Goal: Information Seeking & Learning: Check status

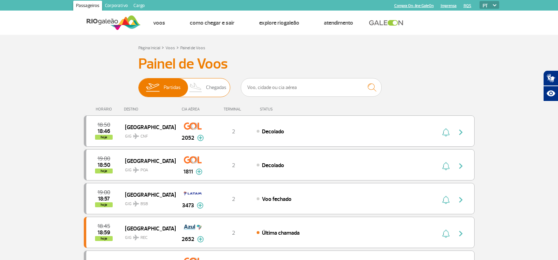
click at [214, 84] on span "Chegadas" at bounding box center [216, 88] width 20 height 18
click at [138, 84] on input "Partidas Chegadas" at bounding box center [138, 84] width 0 height 0
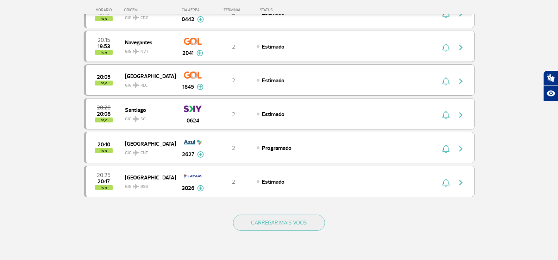
scroll to position [599, 0]
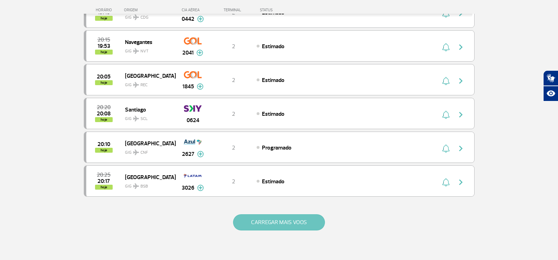
click at [277, 223] on button "CARREGAR MAIS VOOS" at bounding box center [279, 223] width 92 height 16
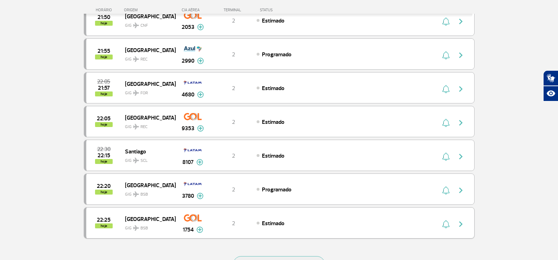
scroll to position [1268, 0]
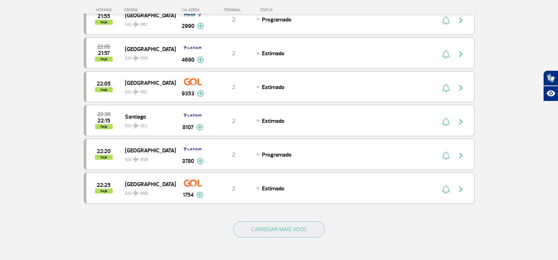
click at [244, 221] on div "CARREGAR MAIS VOOS" at bounding box center [279, 241] width 391 height 57
click at [245, 225] on button "CARREGAR MAIS VOOS" at bounding box center [279, 230] width 92 height 16
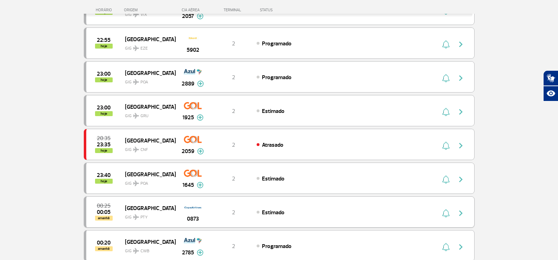
scroll to position [1480, 0]
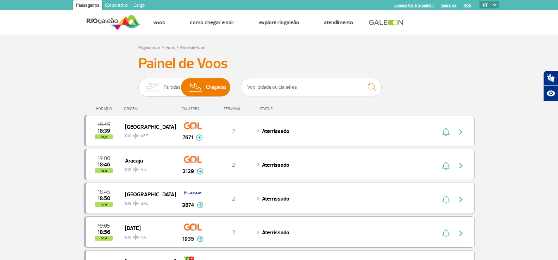
scroll to position [0, 0]
click at [193, 86] on img at bounding box center [196, 88] width 21 height 18
click at [138, 84] on input "Partidas Chegadas" at bounding box center [138, 84] width 0 height 0
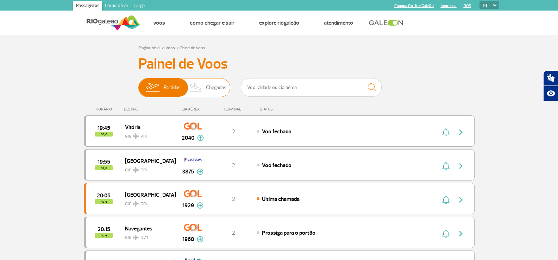
click at [199, 86] on img at bounding box center [196, 88] width 21 height 18
click at [138, 84] on input "Partidas Chegadas" at bounding box center [138, 84] width 0 height 0
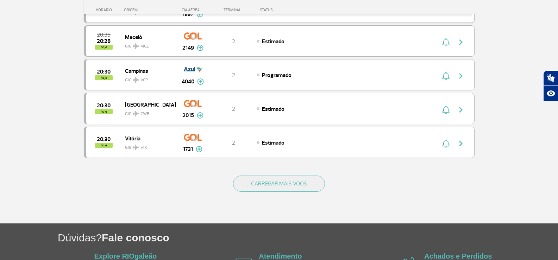
scroll to position [694, 0]
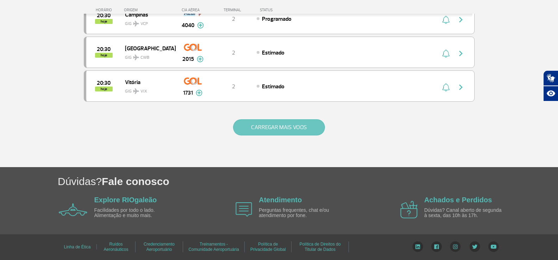
click at [275, 131] on button "CARREGAR MAIS VOOS" at bounding box center [279, 127] width 92 height 16
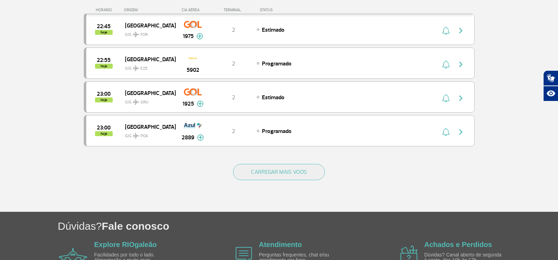
scroll to position [1328, 0]
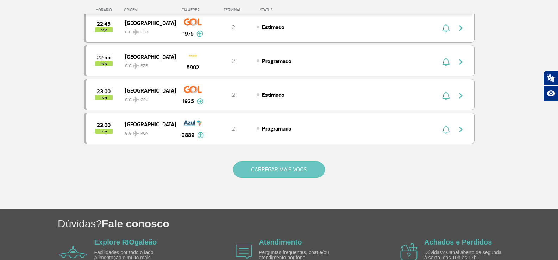
click at [259, 165] on button "CARREGAR MAIS VOOS" at bounding box center [279, 170] width 92 height 16
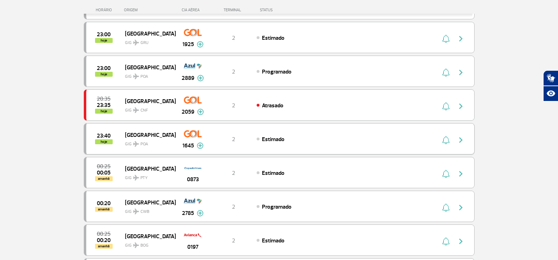
scroll to position [1434, 0]
